Goal: Task Accomplishment & Management: Use online tool/utility

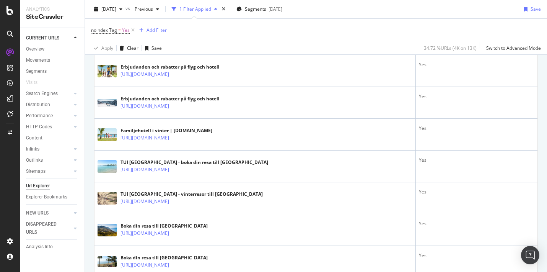
scroll to position [53, 0]
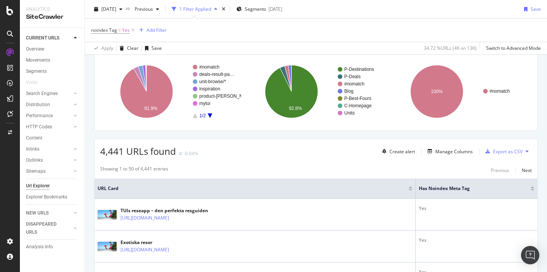
click at [9, 52] on icon at bounding box center [10, 53] width 8 height 8
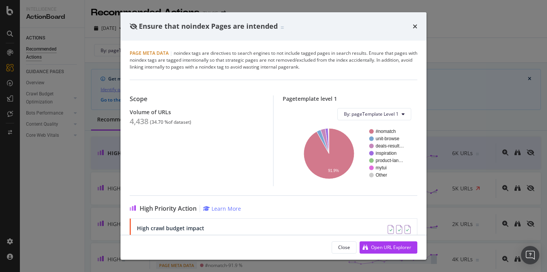
scroll to position [1, 0]
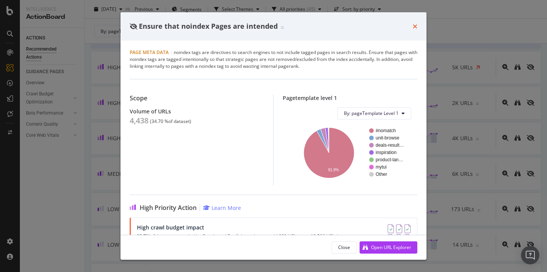
click at [415, 25] on icon "times" at bounding box center [415, 26] width 5 height 6
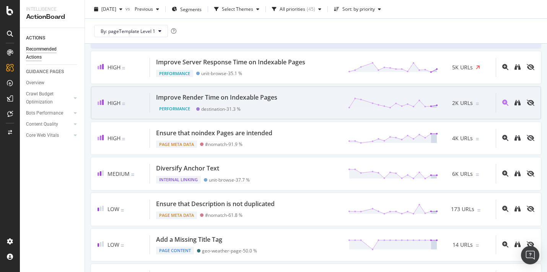
click at [238, 96] on div "Improve Render Time on Indexable Pages" at bounding box center [216, 97] width 121 height 9
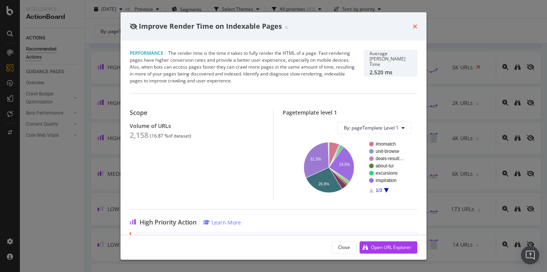
click at [414, 26] on icon "times" at bounding box center [415, 26] width 5 height 6
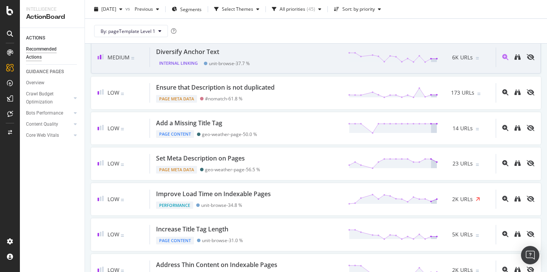
scroll to position [235, 0]
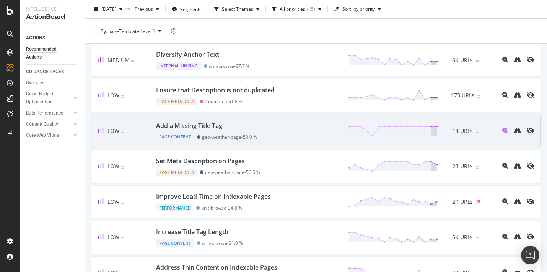
click at [274, 121] on div "Low Add a Missing Title Tag Page Content geo-weather-page - 50.0 % 14 URLs" at bounding box center [316, 131] width 450 height 33
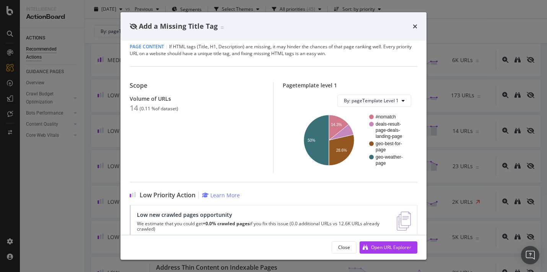
scroll to position [42, 0]
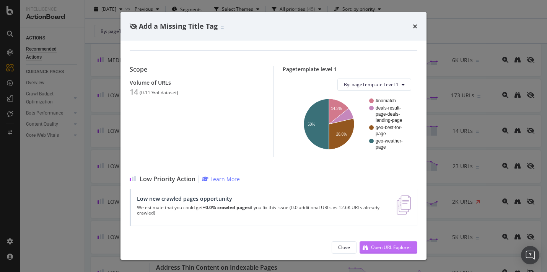
click at [389, 248] on div "Open URL Explorer" at bounding box center [391, 247] width 40 height 7
